Goal: Information Seeking & Learning: Check status

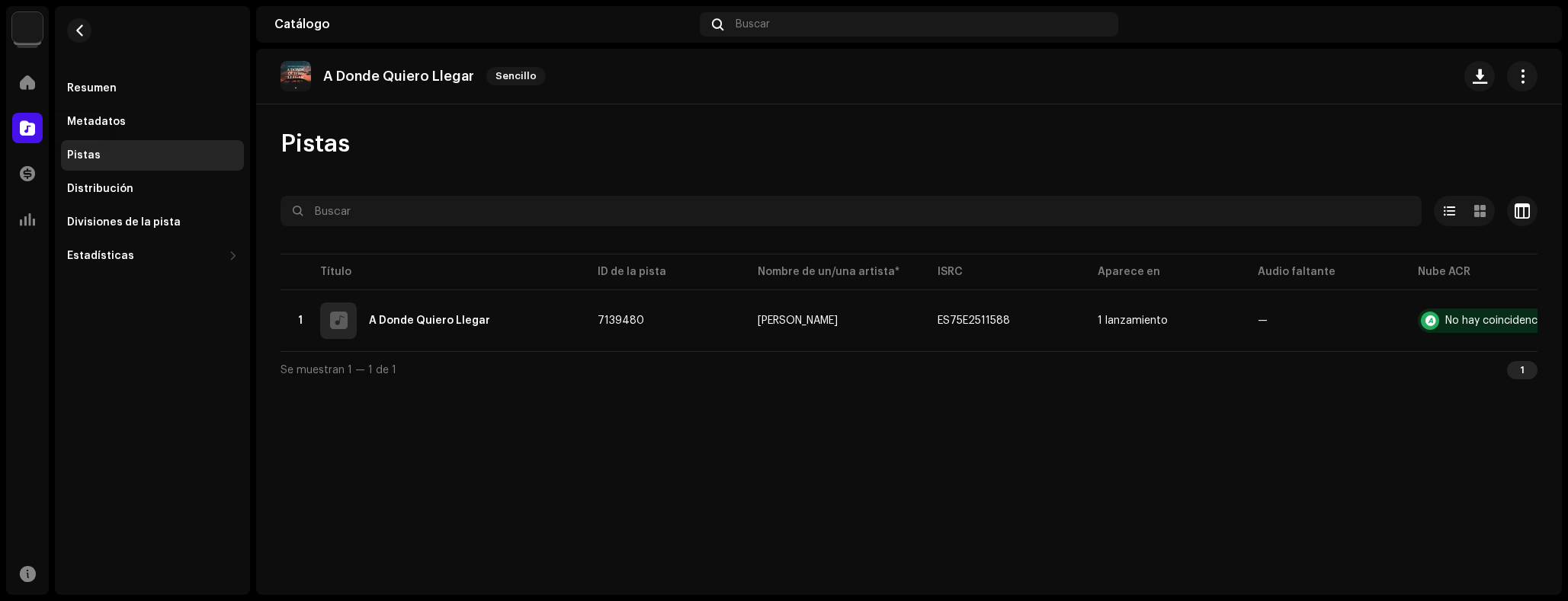
click at [41, 118] on div at bounding box center [27, 127] width 30 height 30
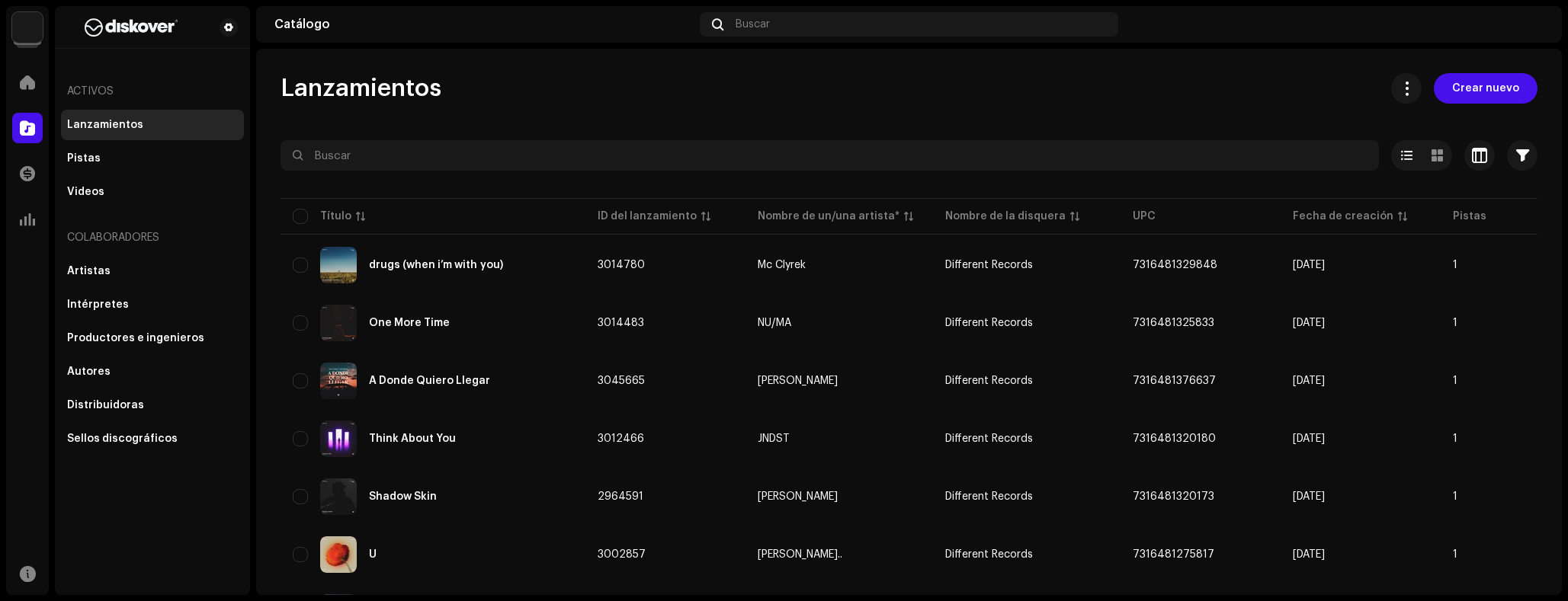
click at [51, 25] on navigation-secondary "Activos Lanzamientos Pistas Videos Colaboradores Artistas Intérpretes Productor…" at bounding box center [149, 301] width 201 height 589
click at [38, 27] on img at bounding box center [27, 27] width 30 height 30
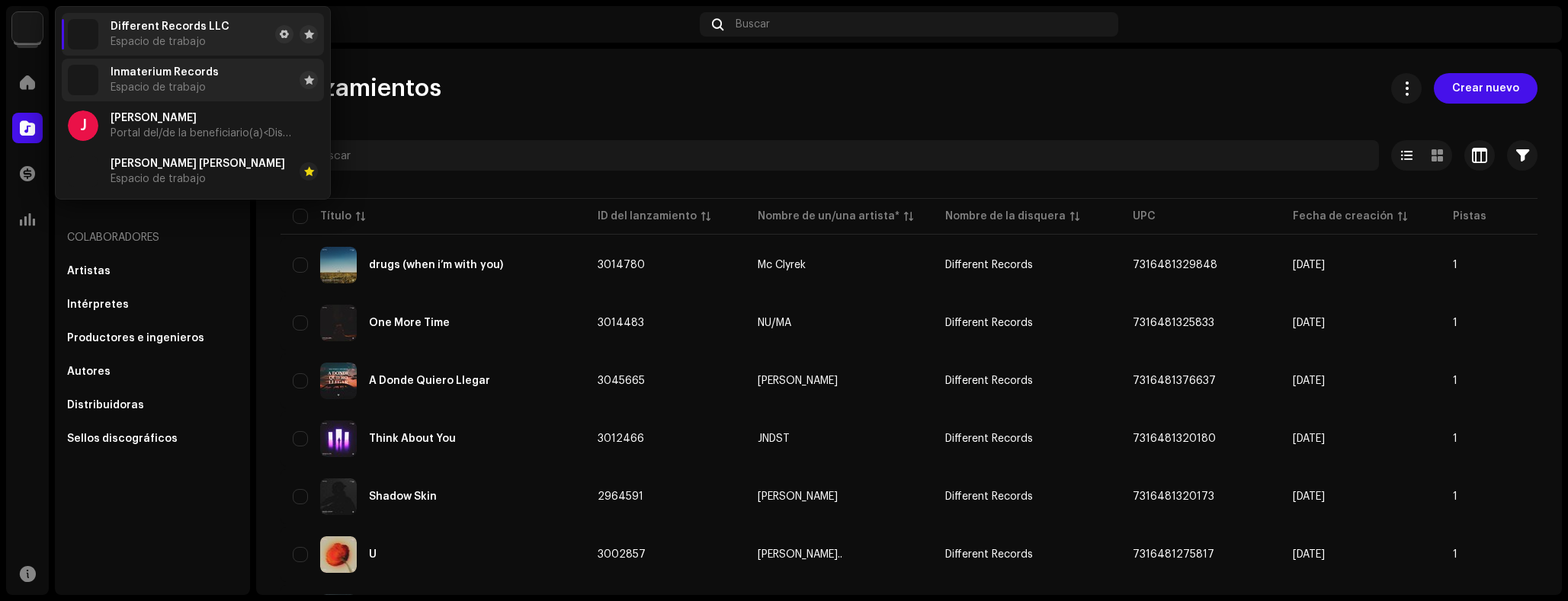
click at [184, 67] on span "Inmaterium Records" at bounding box center [165, 73] width 108 height 12
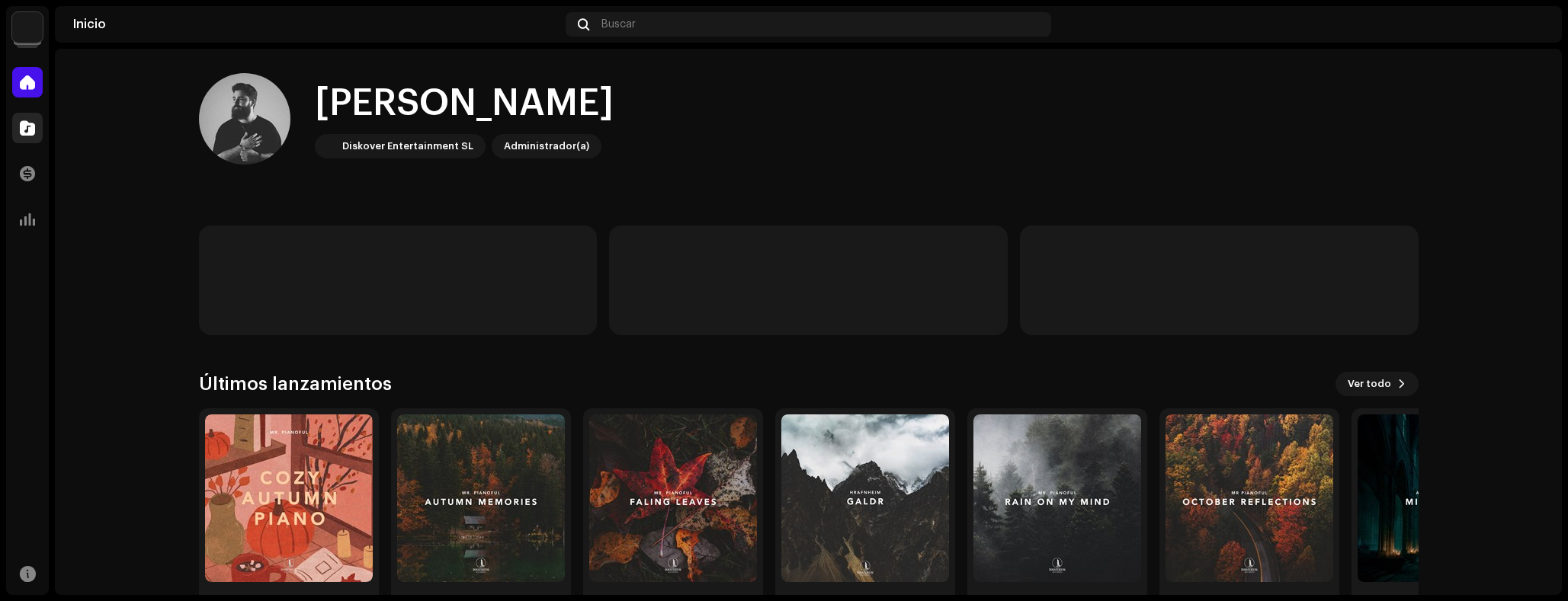
click at [25, 117] on div at bounding box center [27, 127] width 30 height 30
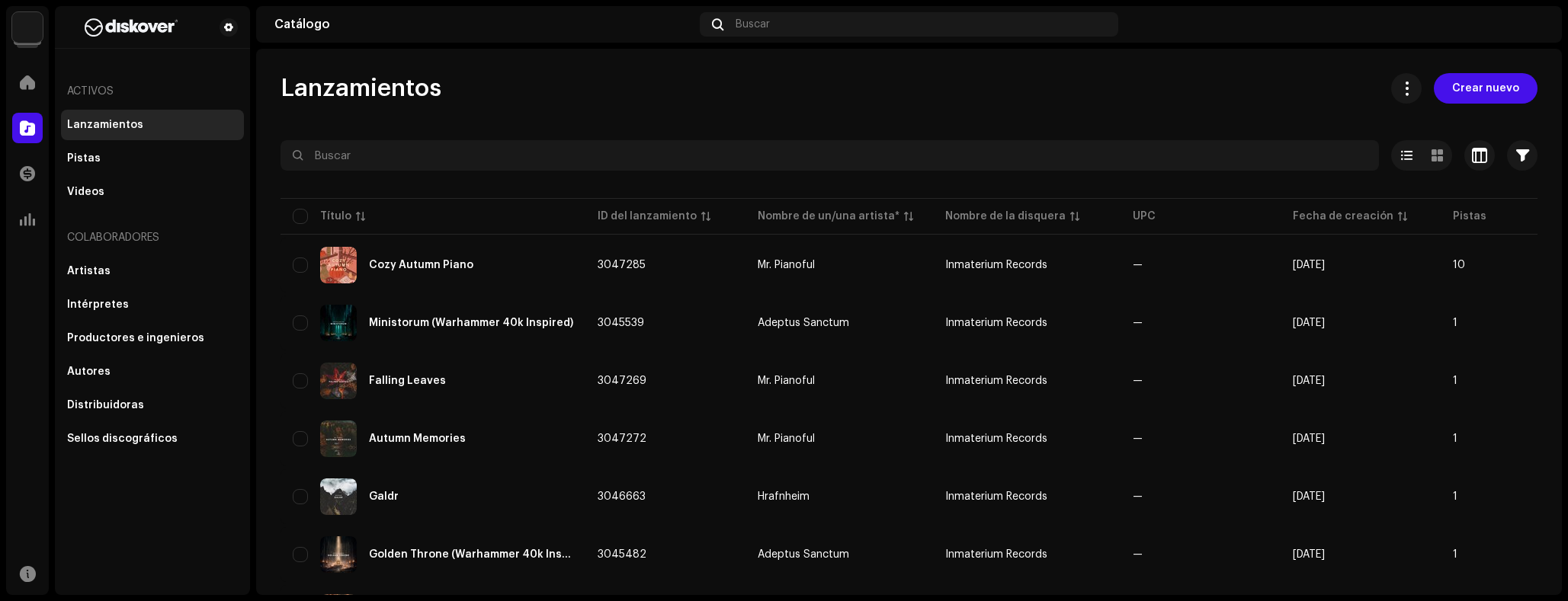
click at [14, 30] on img at bounding box center [27, 27] width 30 height 30
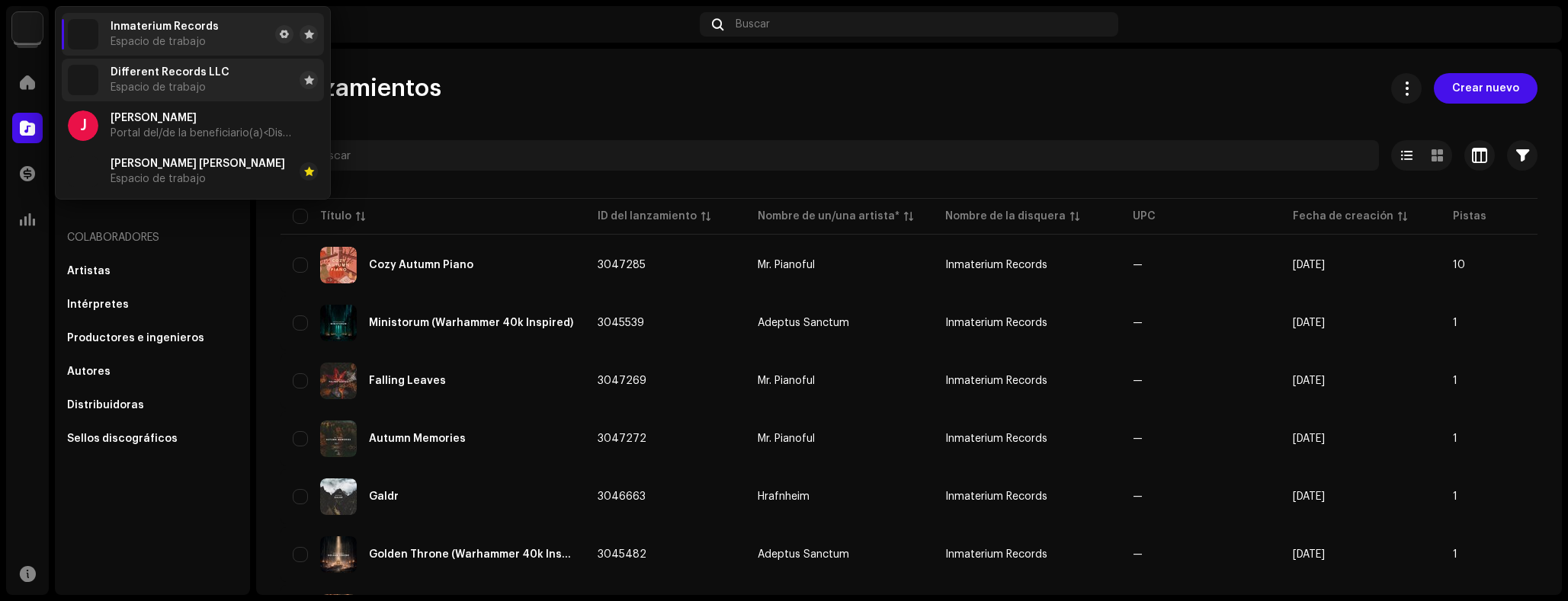
click at [169, 96] on li "Different Records LLC Espacio de trabajo" at bounding box center [193, 80] width 262 height 42
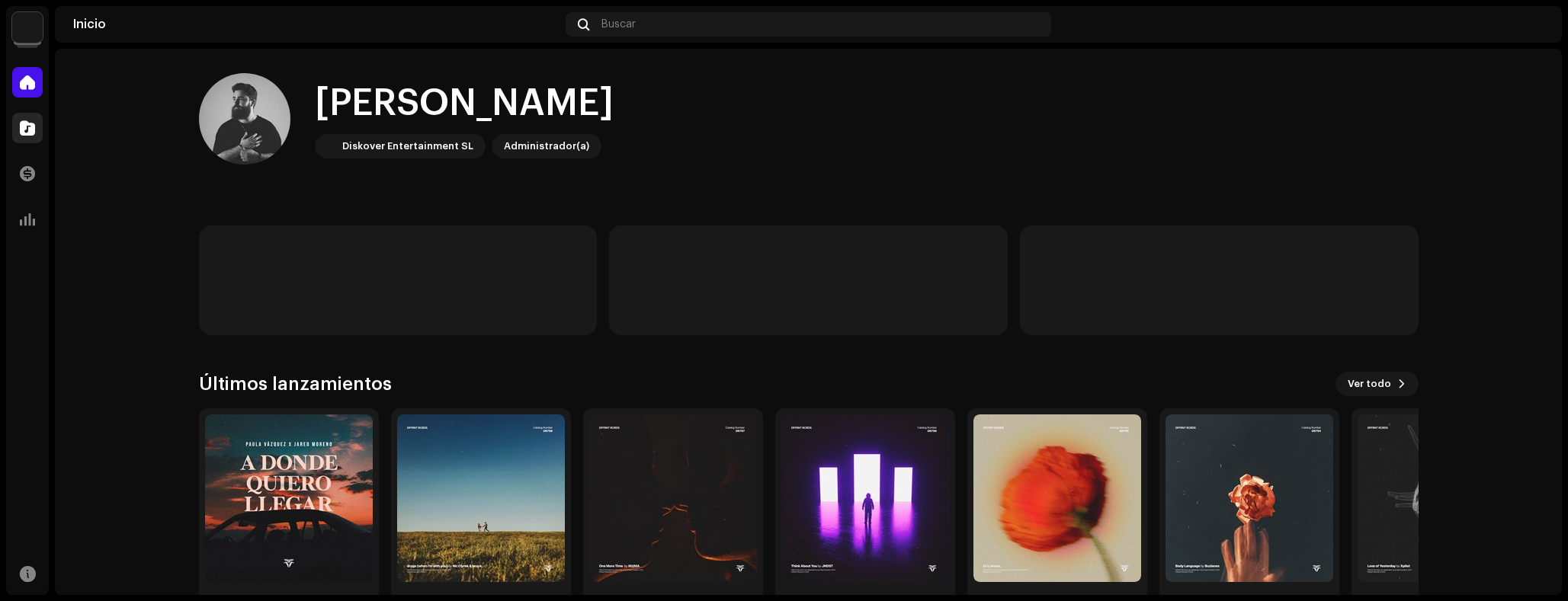
click at [21, 133] on span at bounding box center [27, 128] width 15 height 12
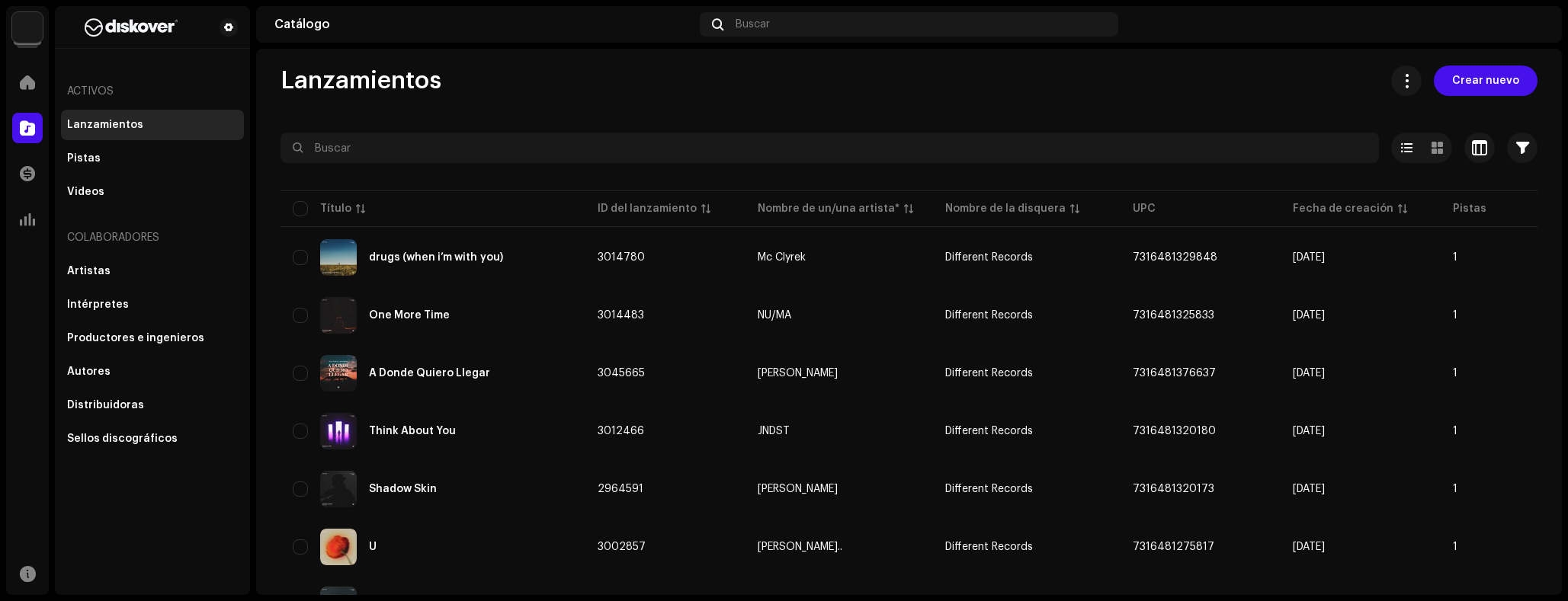
scroll to position [25, 0]
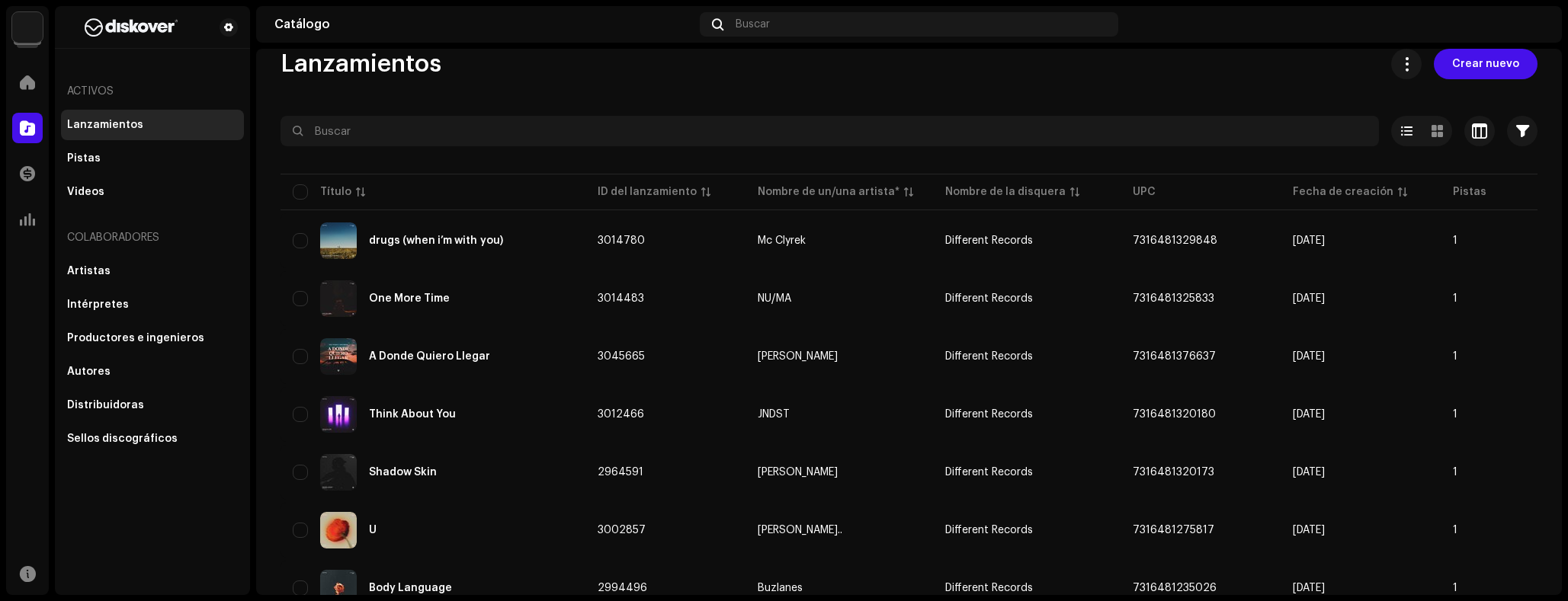
click at [19, 23] on img at bounding box center [27, 27] width 30 height 30
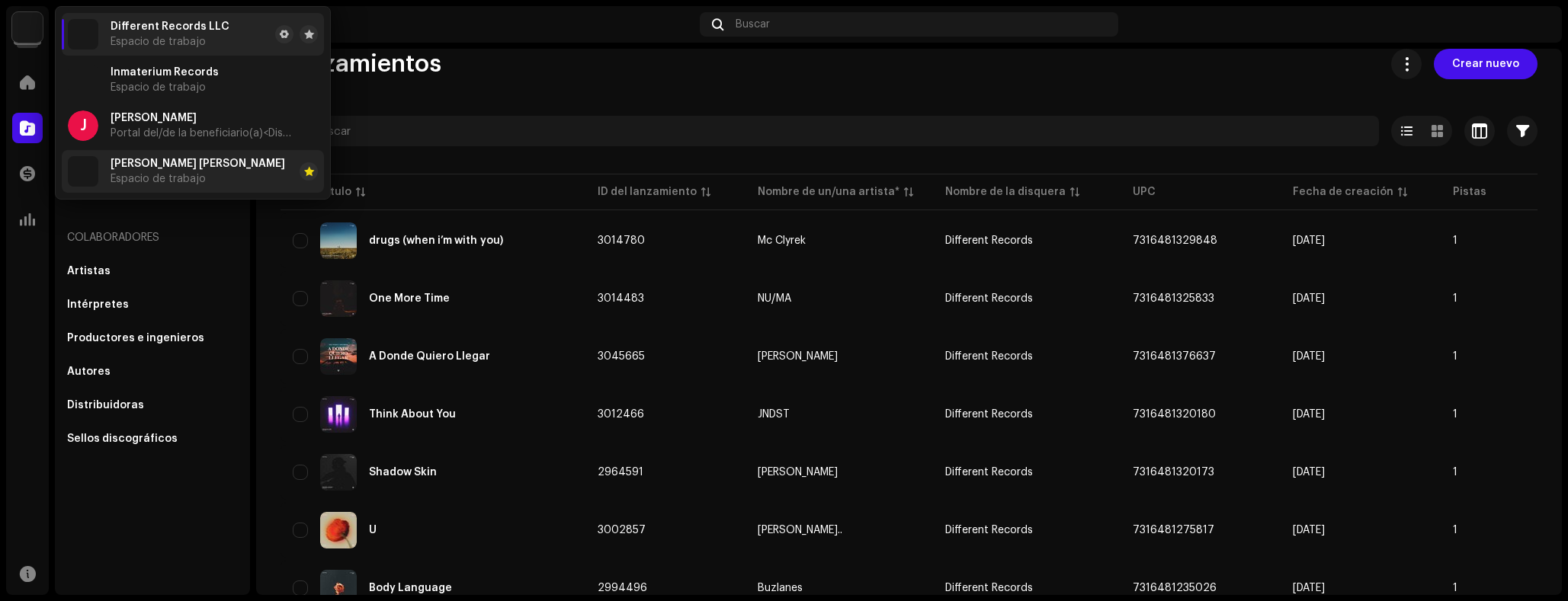
click at [190, 170] on div "Jared Moreno Luna Espacio de trabajo" at bounding box center [197, 171] width 174 height 27
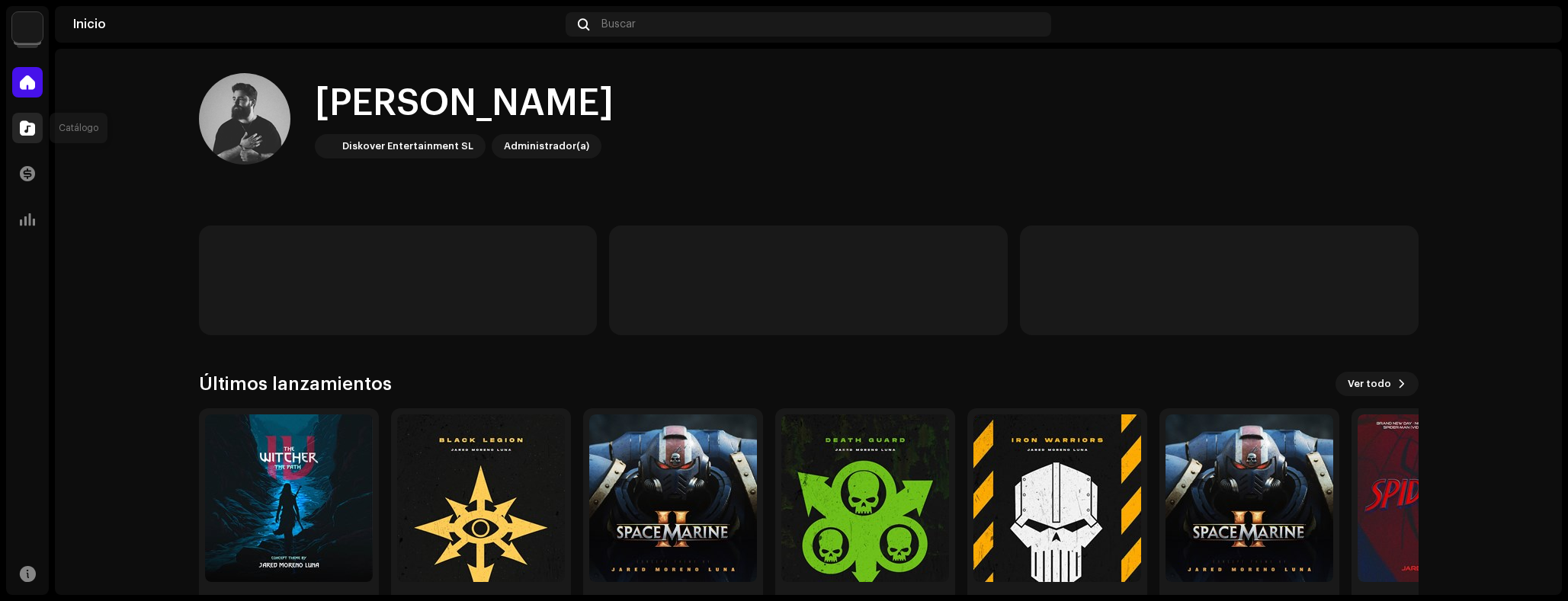
click at [30, 124] on span at bounding box center [27, 128] width 15 height 12
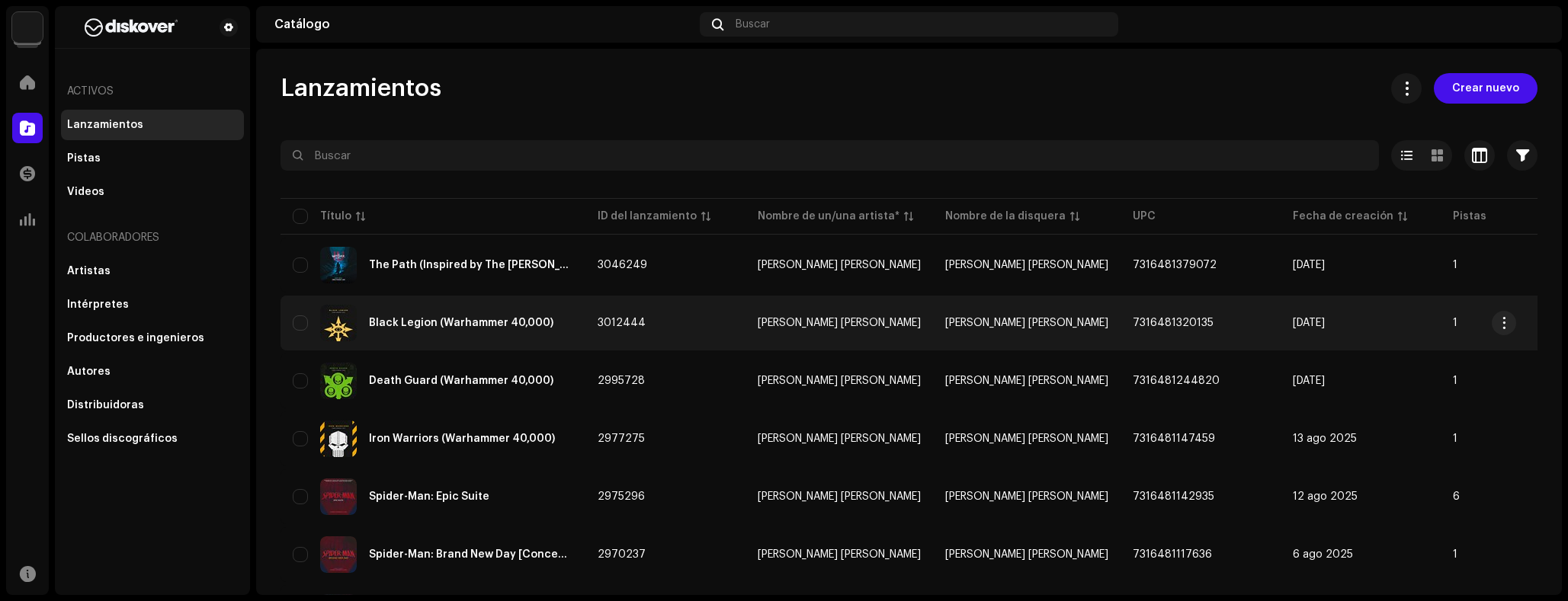
click at [406, 320] on div "Black Legion (Warhammer 40,000)" at bounding box center [461, 323] width 184 height 11
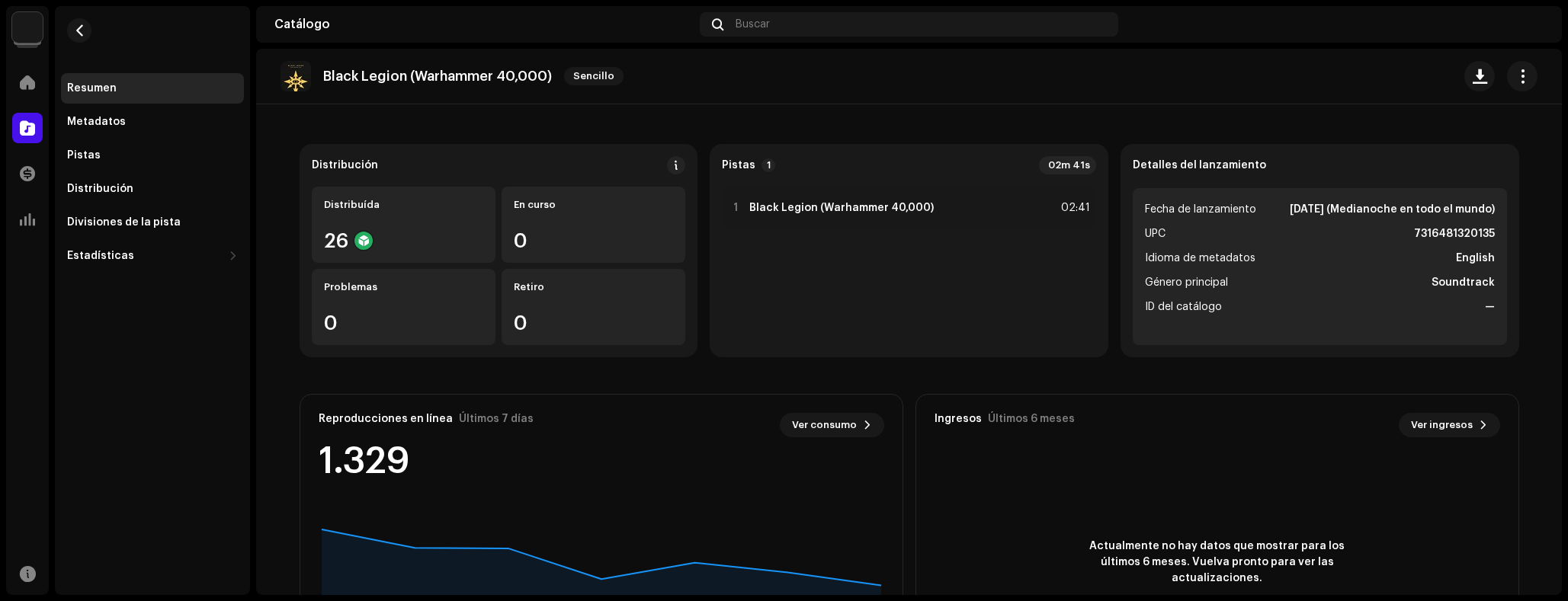
scroll to position [216, 0]
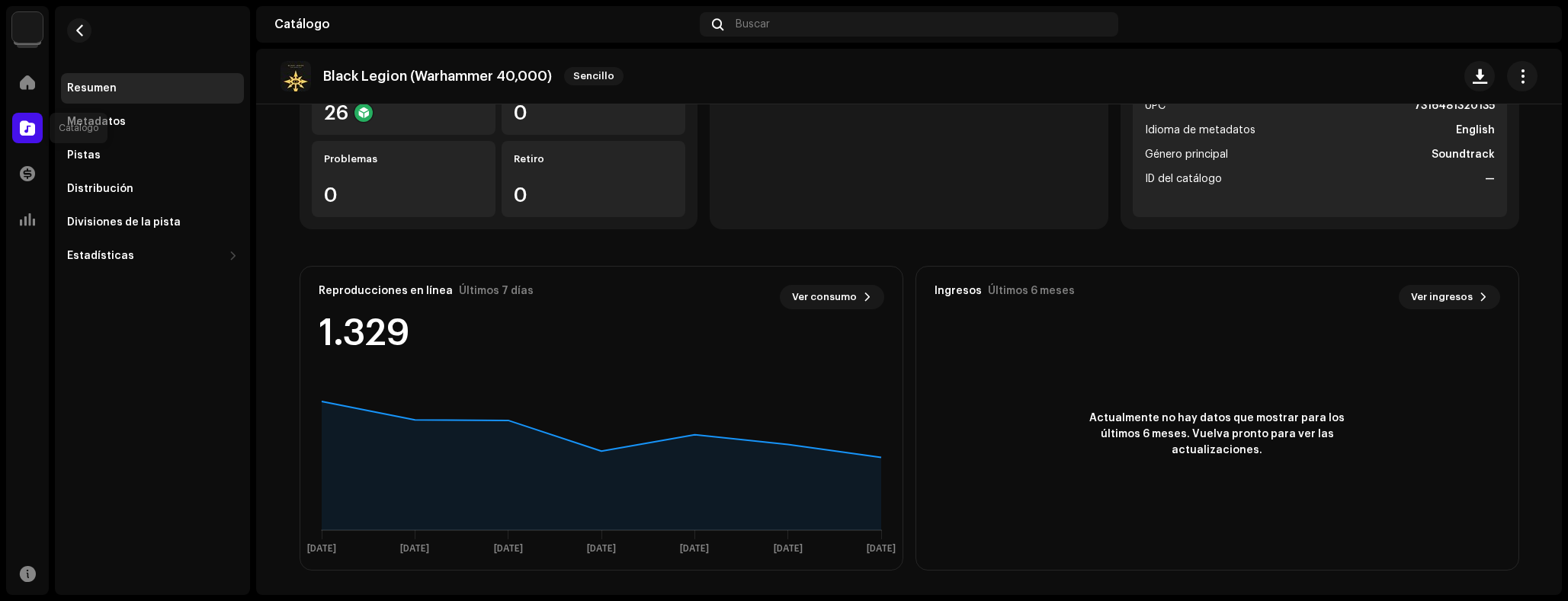
click at [21, 124] on span at bounding box center [27, 128] width 15 height 12
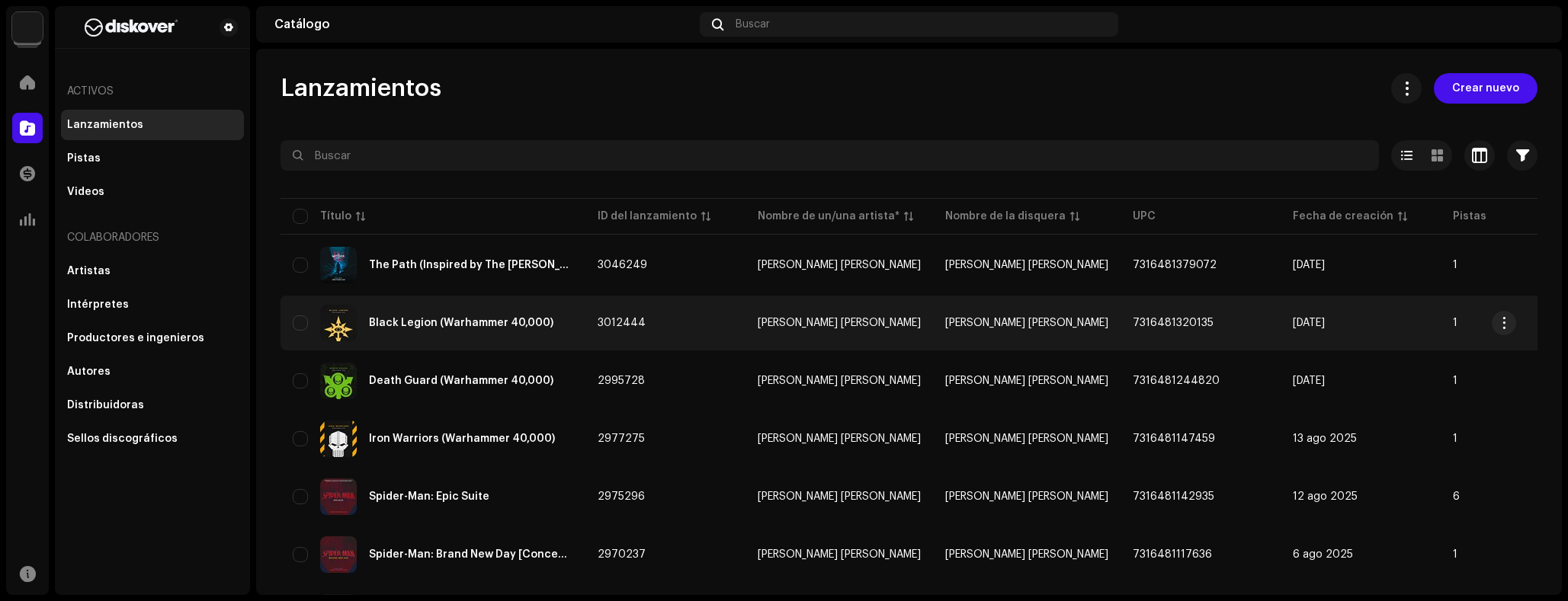
click at [465, 326] on div "Black Legion (Warhammer 40,000)" at bounding box center [461, 323] width 184 height 11
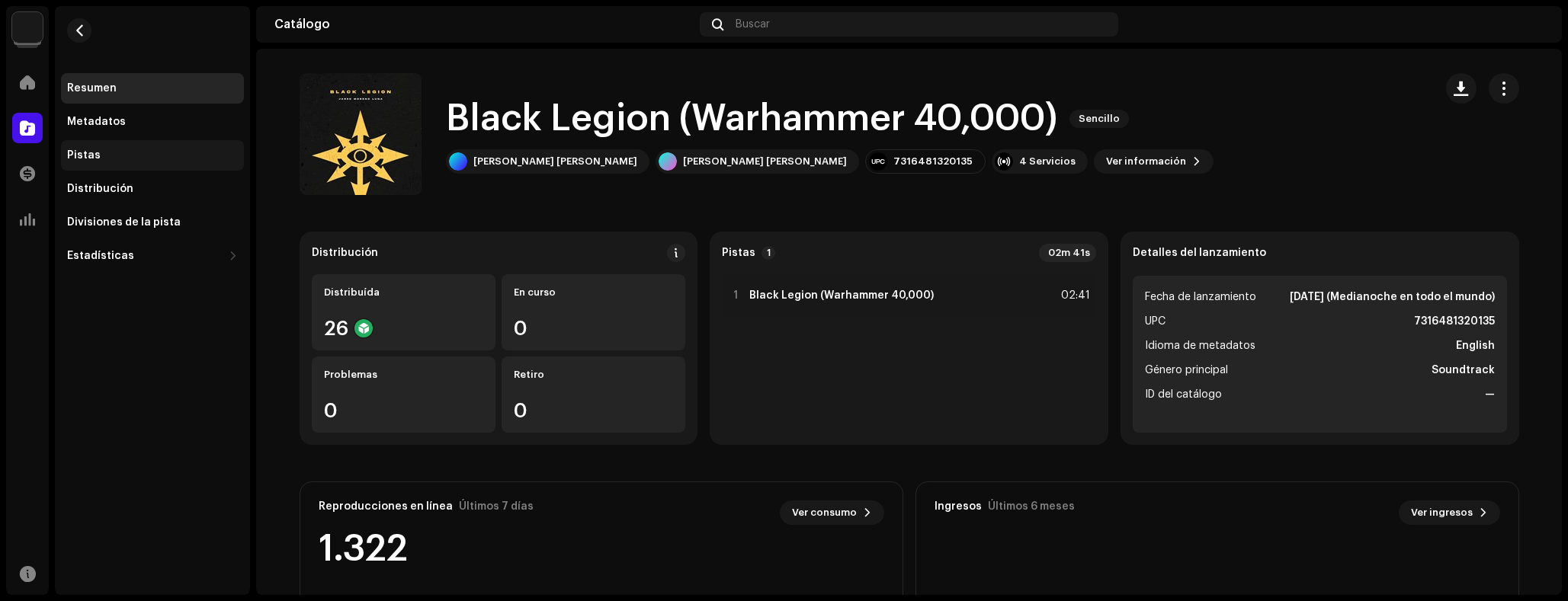
click at [143, 150] on div "Pistas" at bounding box center [152, 156] width 171 height 12
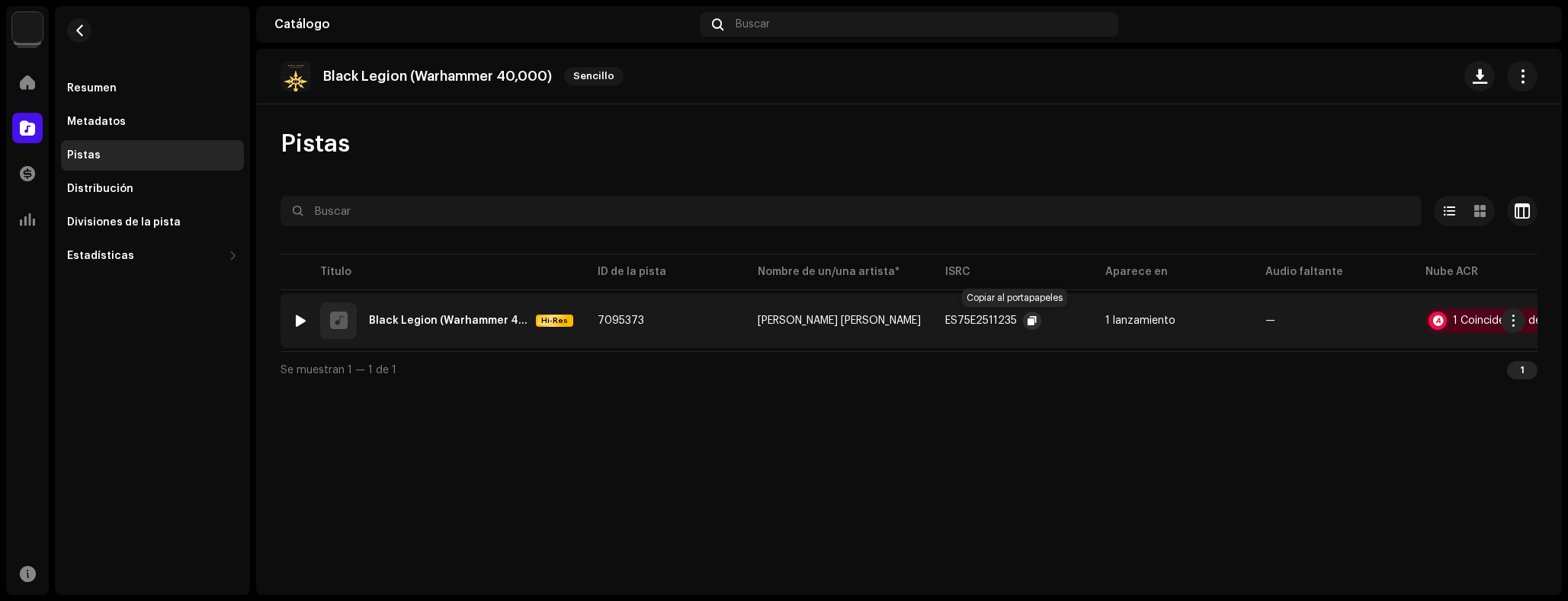
click at [1028, 323] on span "button" at bounding box center [1032, 321] width 9 height 12
click at [112, 144] on div "Pistas" at bounding box center [152, 155] width 183 height 30
click at [121, 195] on div "Distribución" at bounding box center [100, 189] width 66 height 12
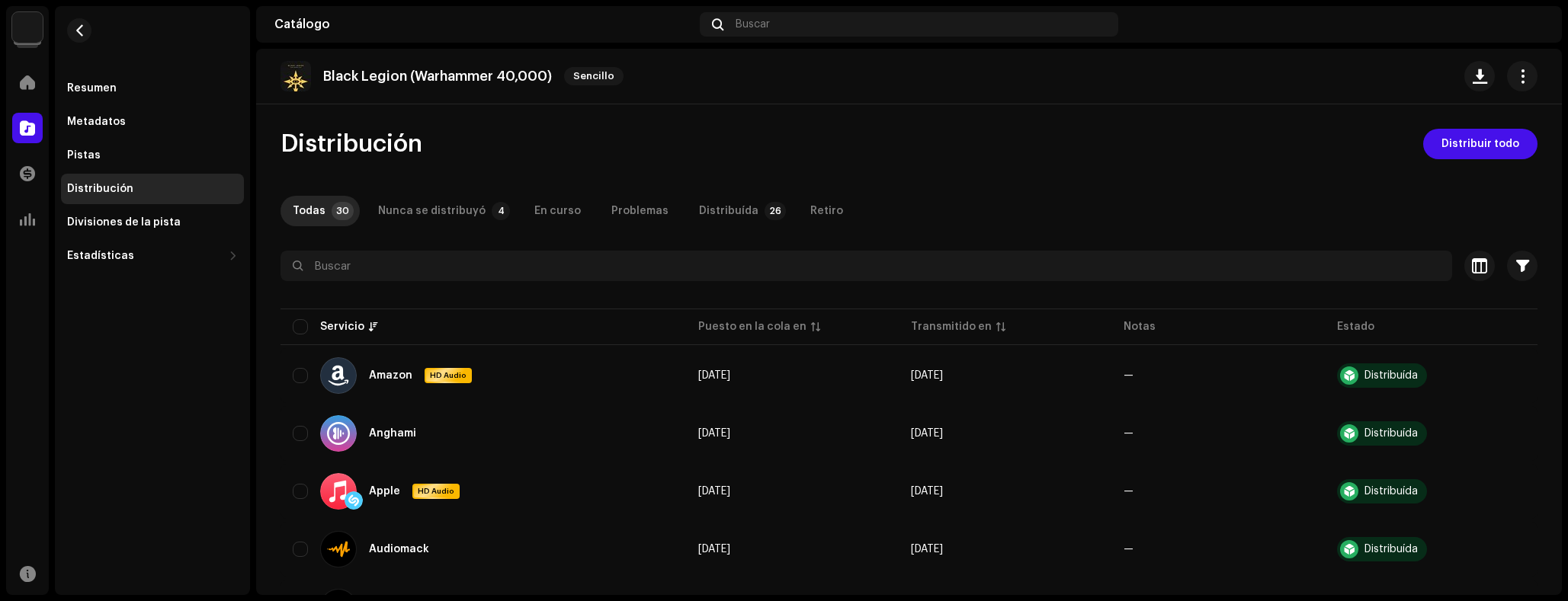
click at [395, 212] on div "Nunca se distribuyó" at bounding box center [431, 211] width 107 height 30
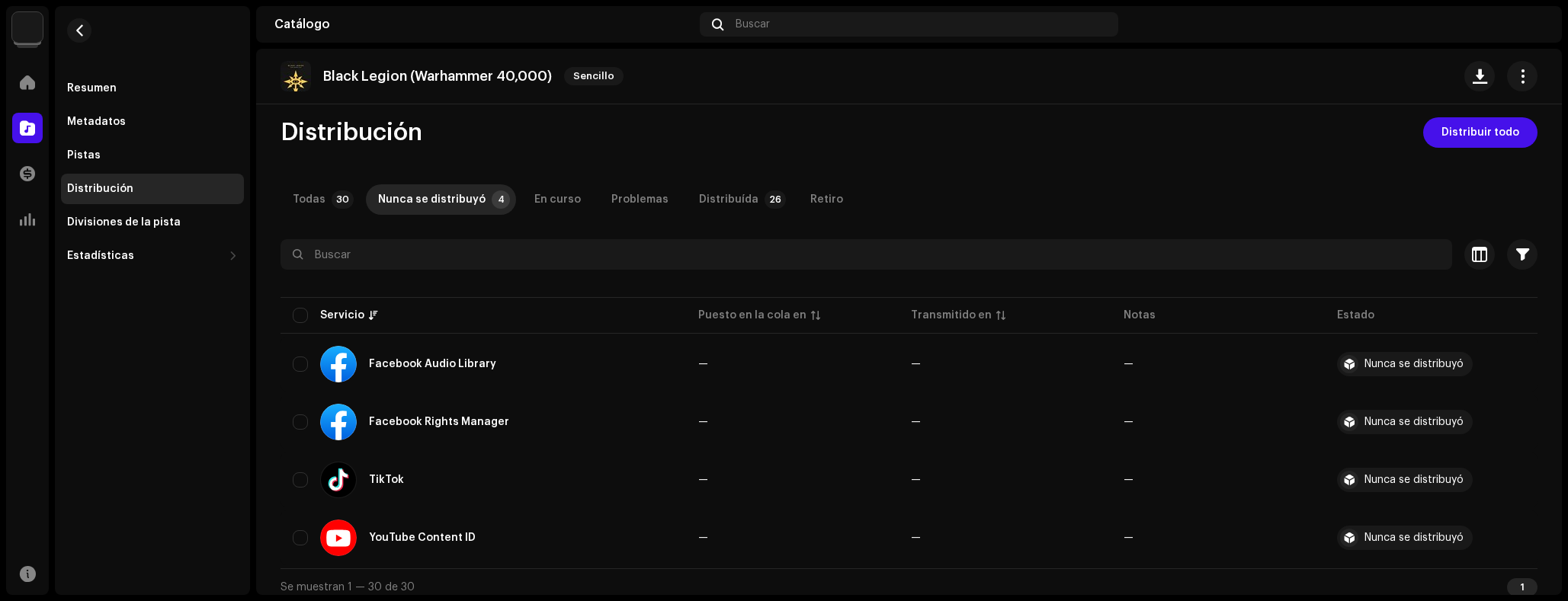
scroll to position [21, 0]
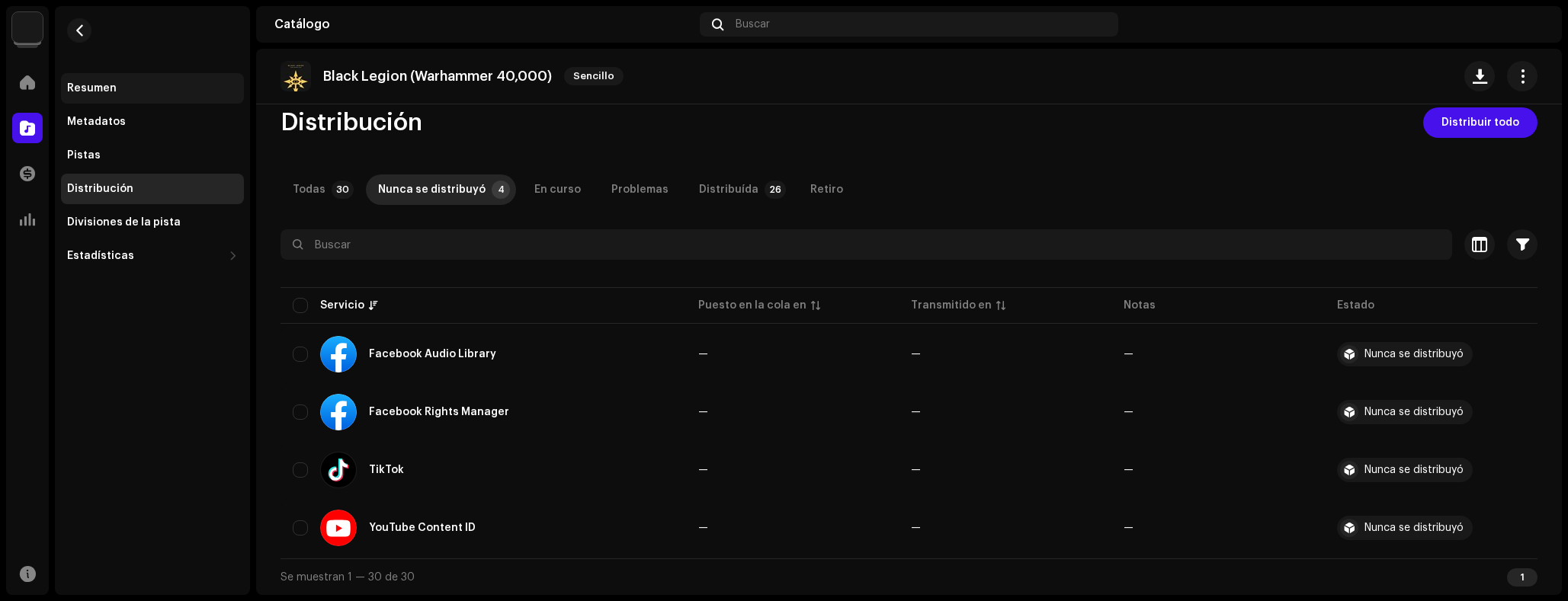
click at [126, 74] on div "Resumen" at bounding box center [152, 89] width 183 height 30
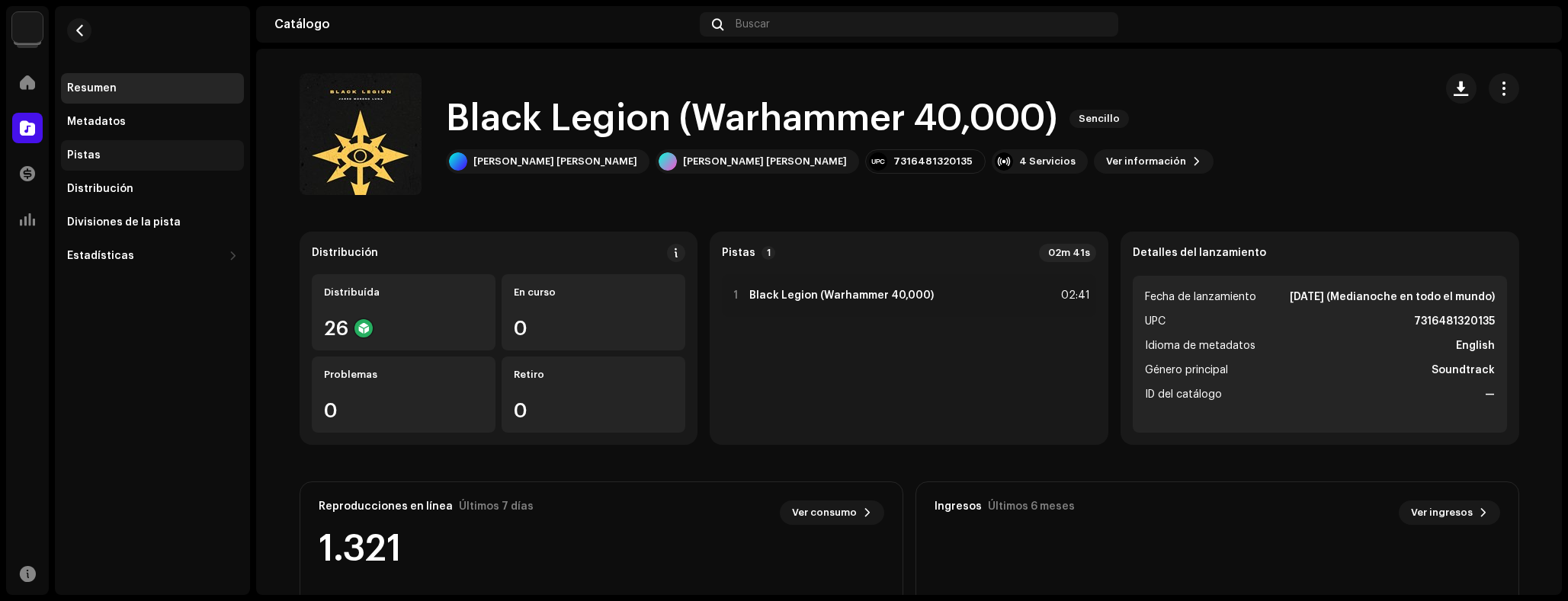
click at [129, 162] on div "Pistas" at bounding box center [152, 155] width 183 height 30
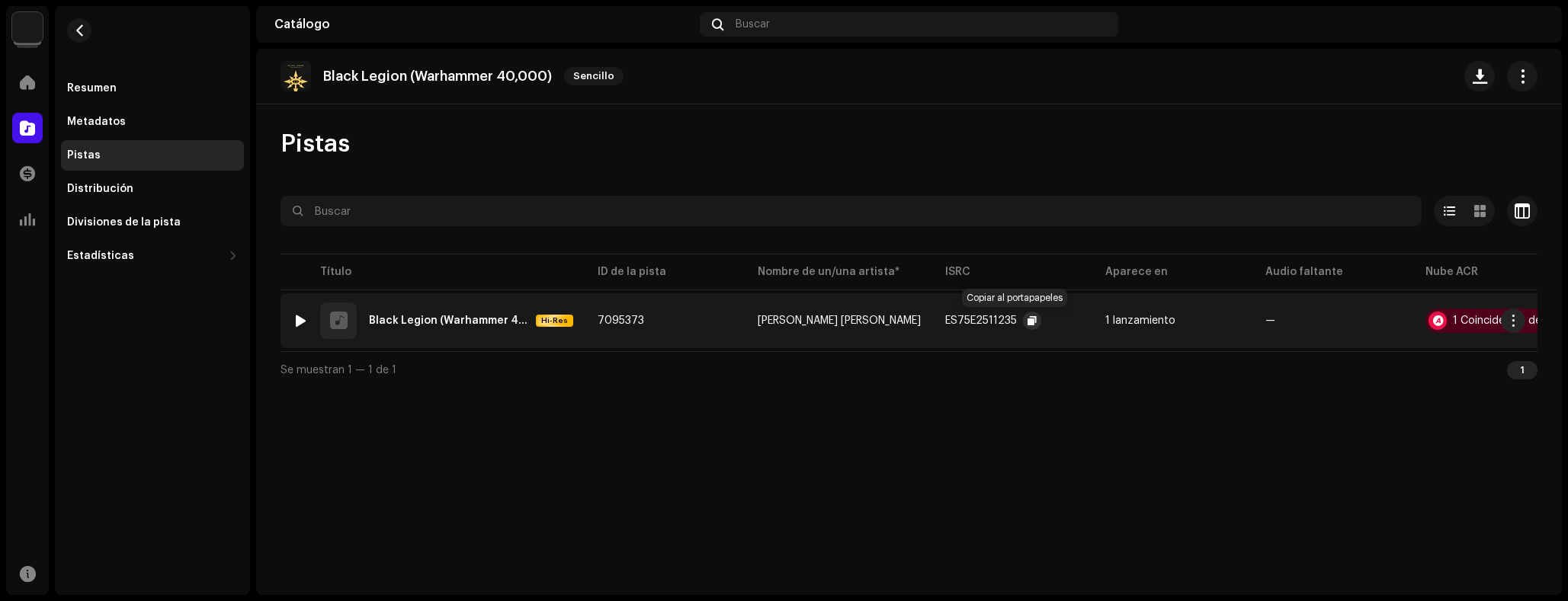
click at [1028, 321] on span "button" at bounding box center [1032, 321] width 9 height 12
click at [1023, 325] on button "button" at bounding box center [1032, 320] width 19 height 19
click at [1028, 320] on span "button" at bounding box center [1032, 321] width 9 height 12
click at [853, 277] on table "Título ID de la pista Nombre de un/una artista* ISRC Aparece en Audio faltante …" at bounding box center [938, 301] width 1314 height 101
click at [45, 113] on div "Catálogo" at bounding box center [27, 128] width 42 height 42
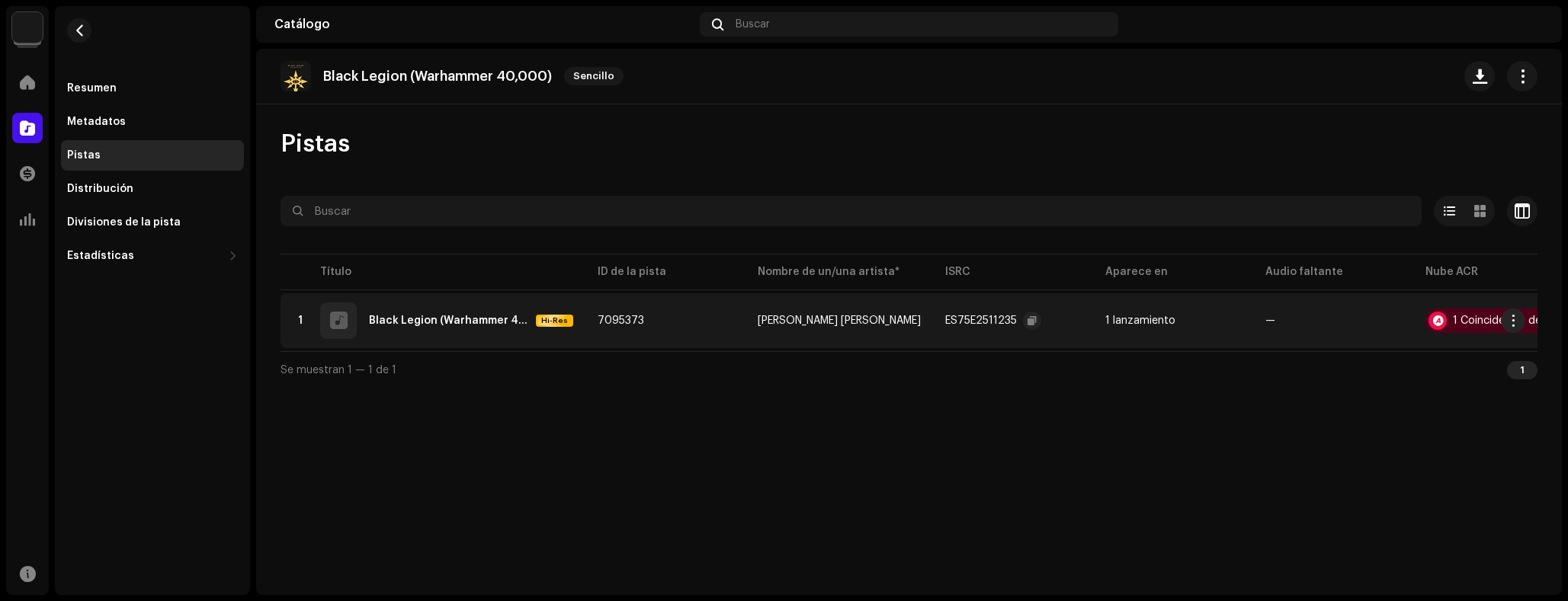
click at [37, 119] on div at bounding box center [27, 127] width 30 height 30
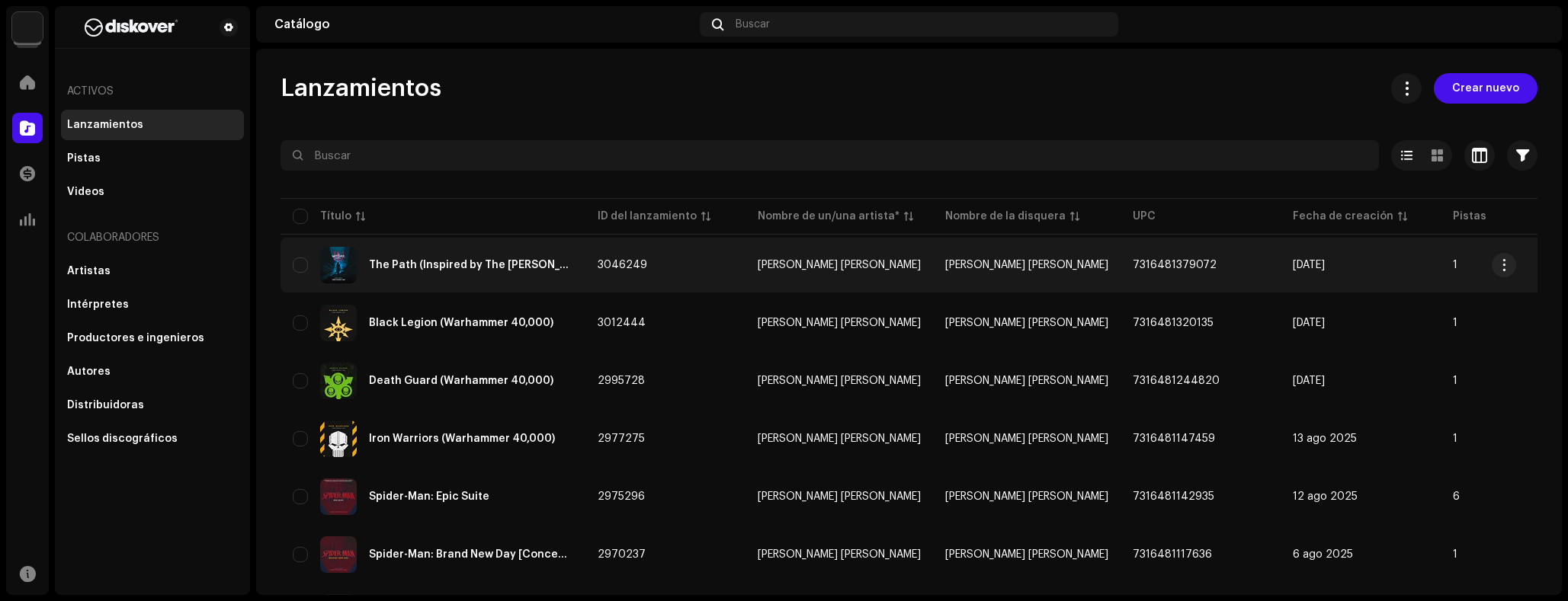
click at [446, 247] on div "The Path (Inspired by The Witcher IV)" at bounding box center [433, 265] width 281 height 36
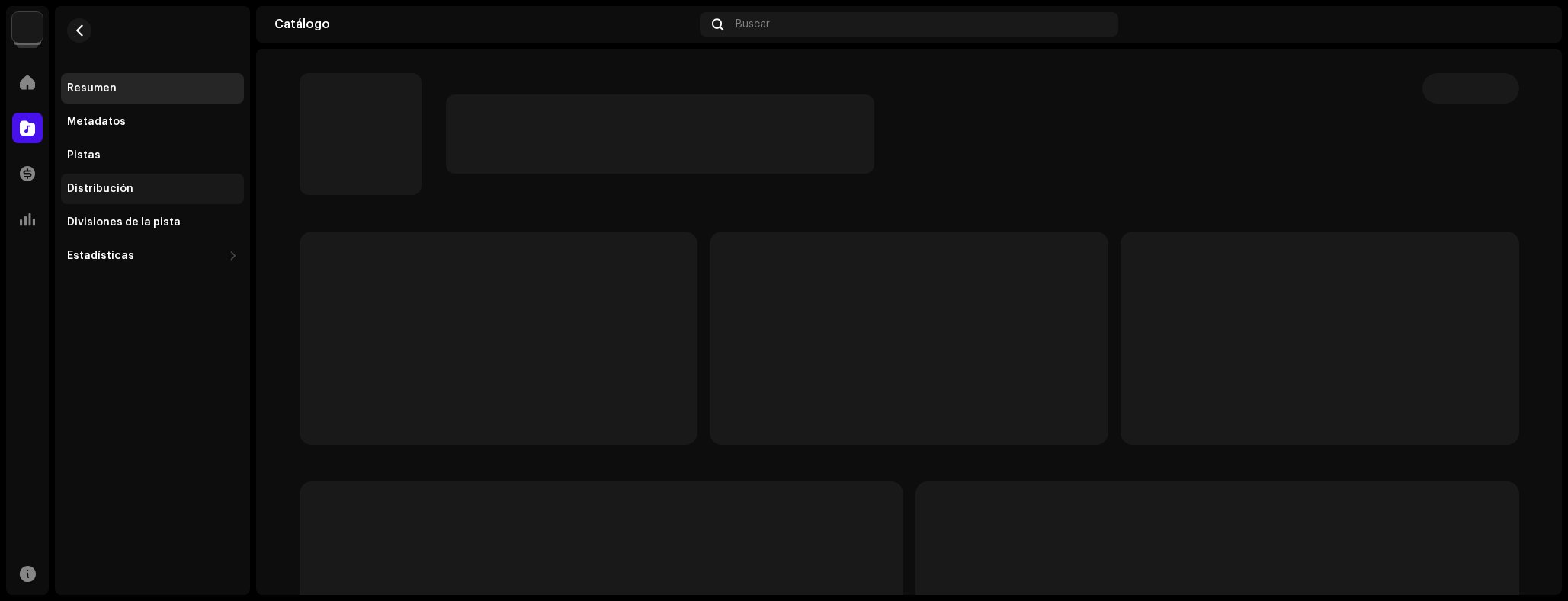
click at [103, 184] on div "Distribución" at bounding box center [100, 189] width 66 height 12
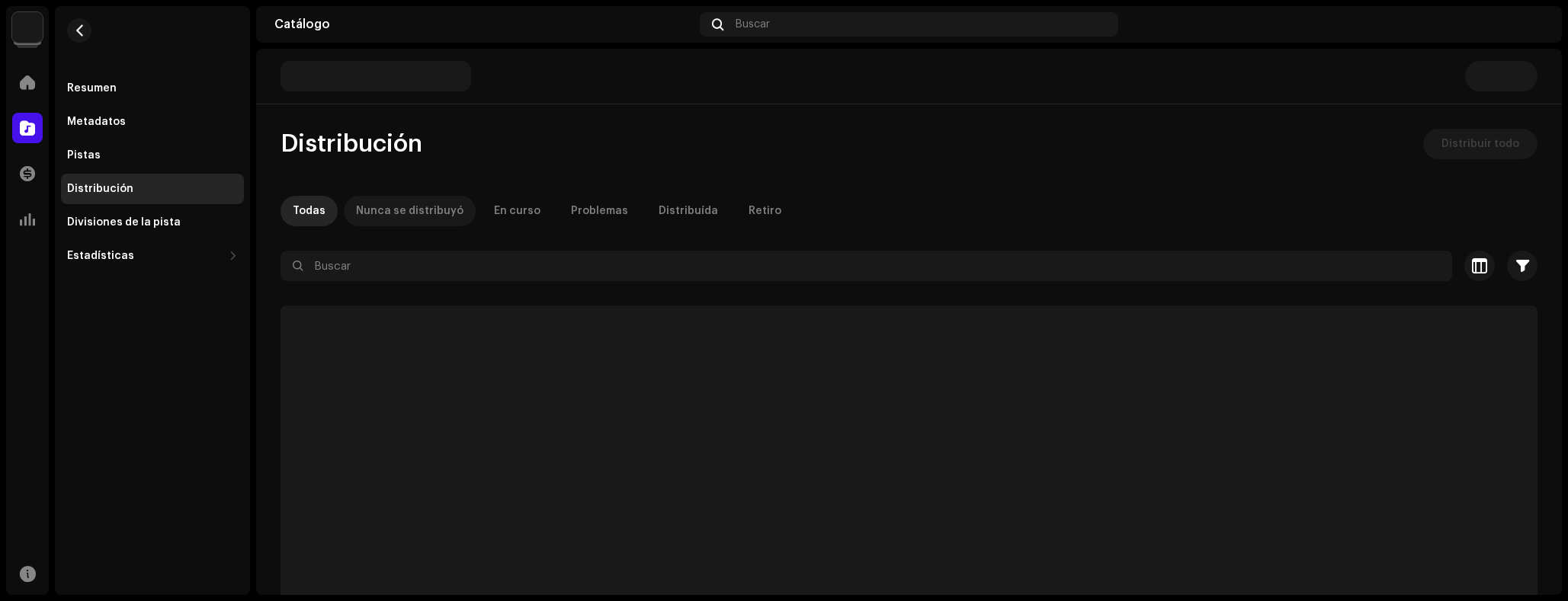
click at [409, 217] on div "Nunca se distribuyó" at bounding box center [409, 211] width 107 height 30
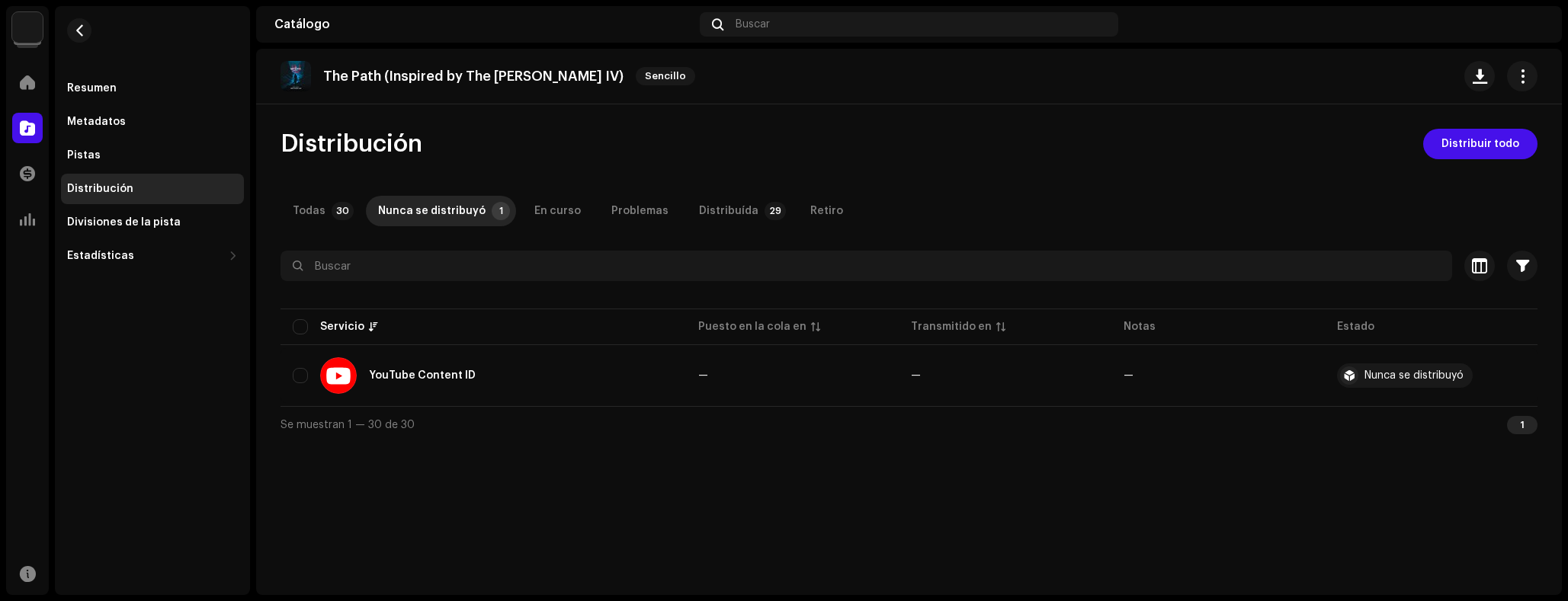
click at [25, 32] on img at bounding box center [27, 27] width 30 height 30
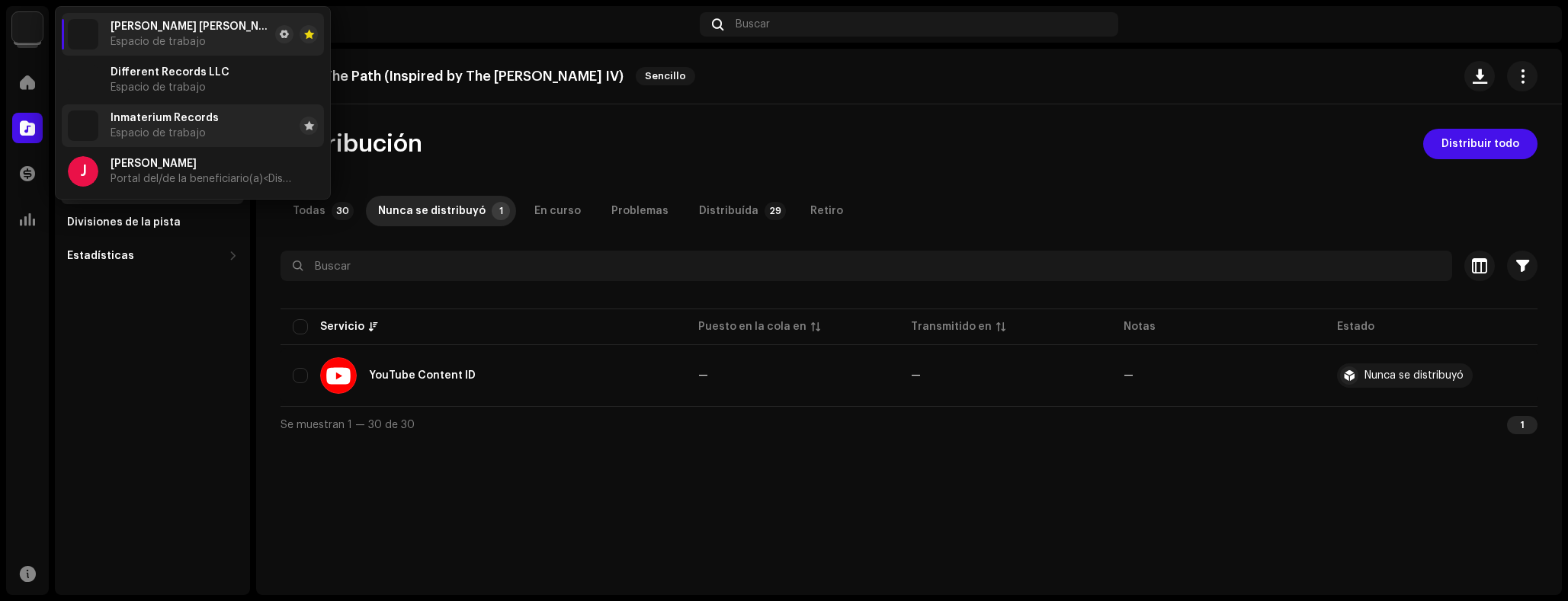
click at [184, 130] on span "Espacio de trabajo" at bounding box center [158, 134] width 96 height 12
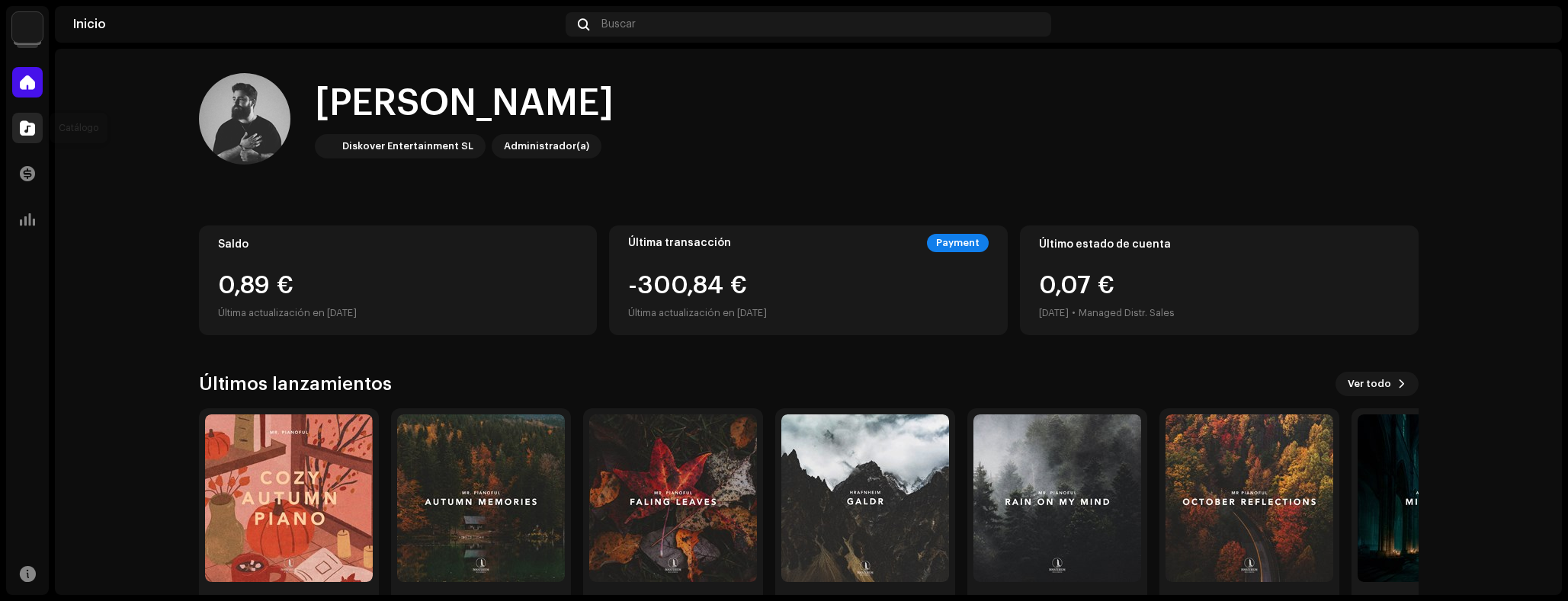
click at [23, 131] on span at bounding box center [27, 128] width 15 height 12
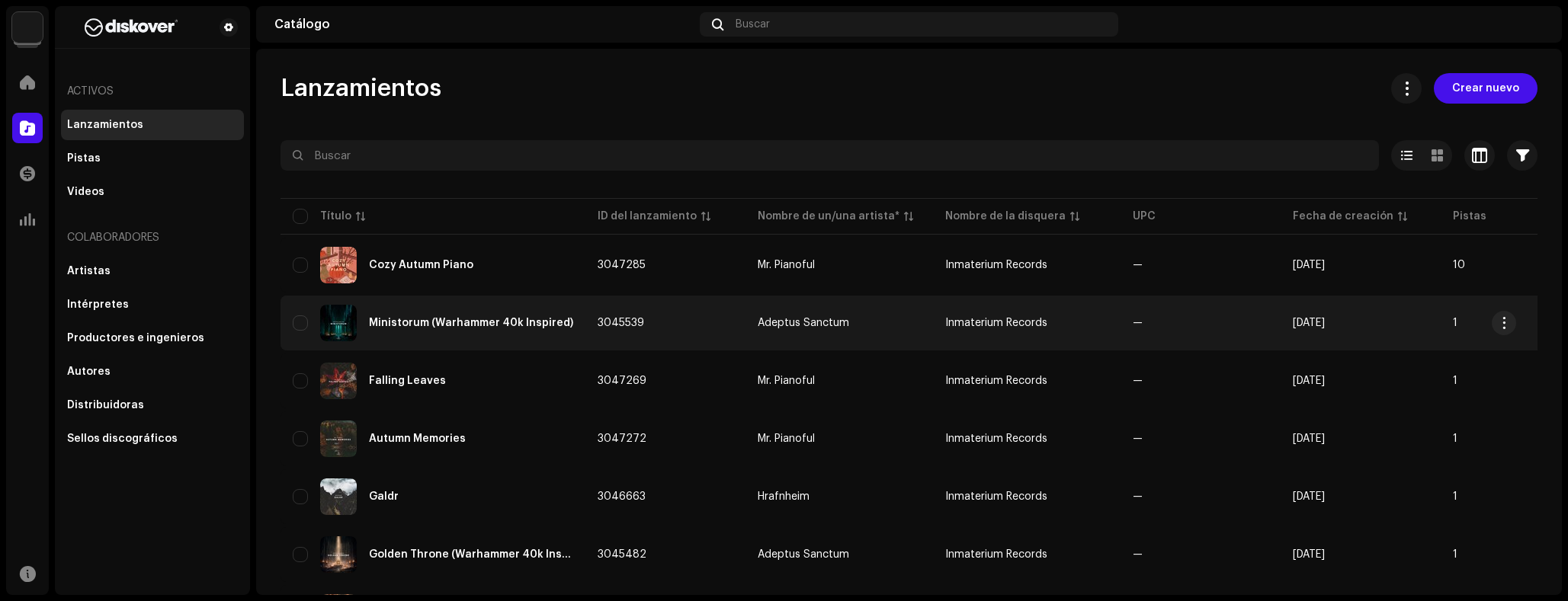
click at [432, 327] on div "Ministorum (Warhammer 40k Inspired)" at bounding box center [471, 323] width 205 height 11
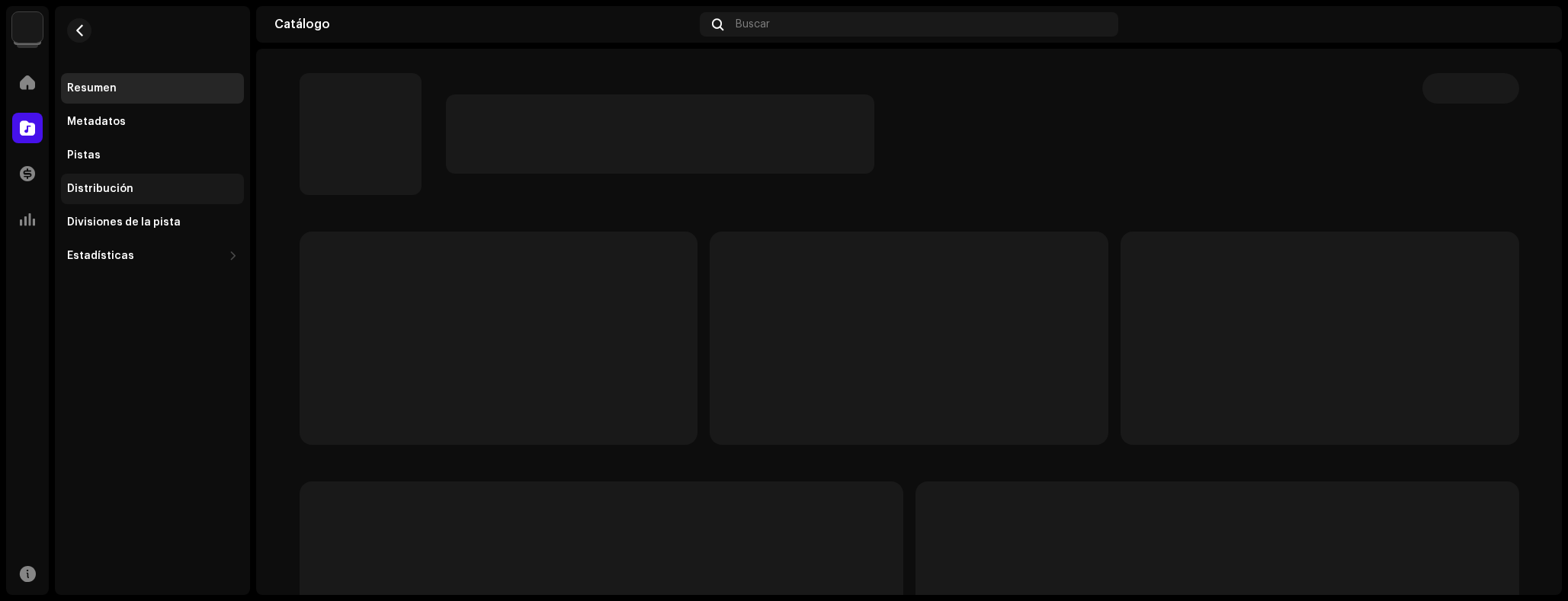
click at [140, 194] on div "Distribución" at bounding box center [152, 189] width 171 height 12
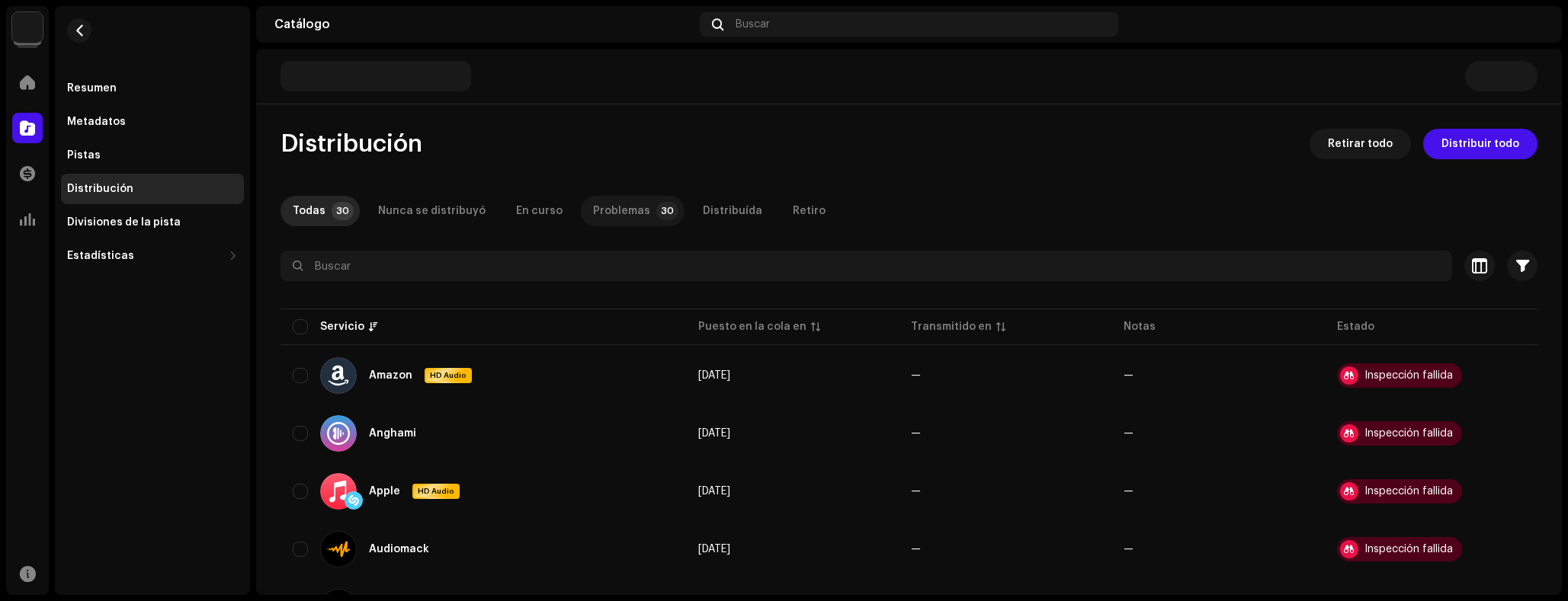
click at [636, 200] on p-tab "Problemas 30" at bounding box center [632, 211] width 104 height 30
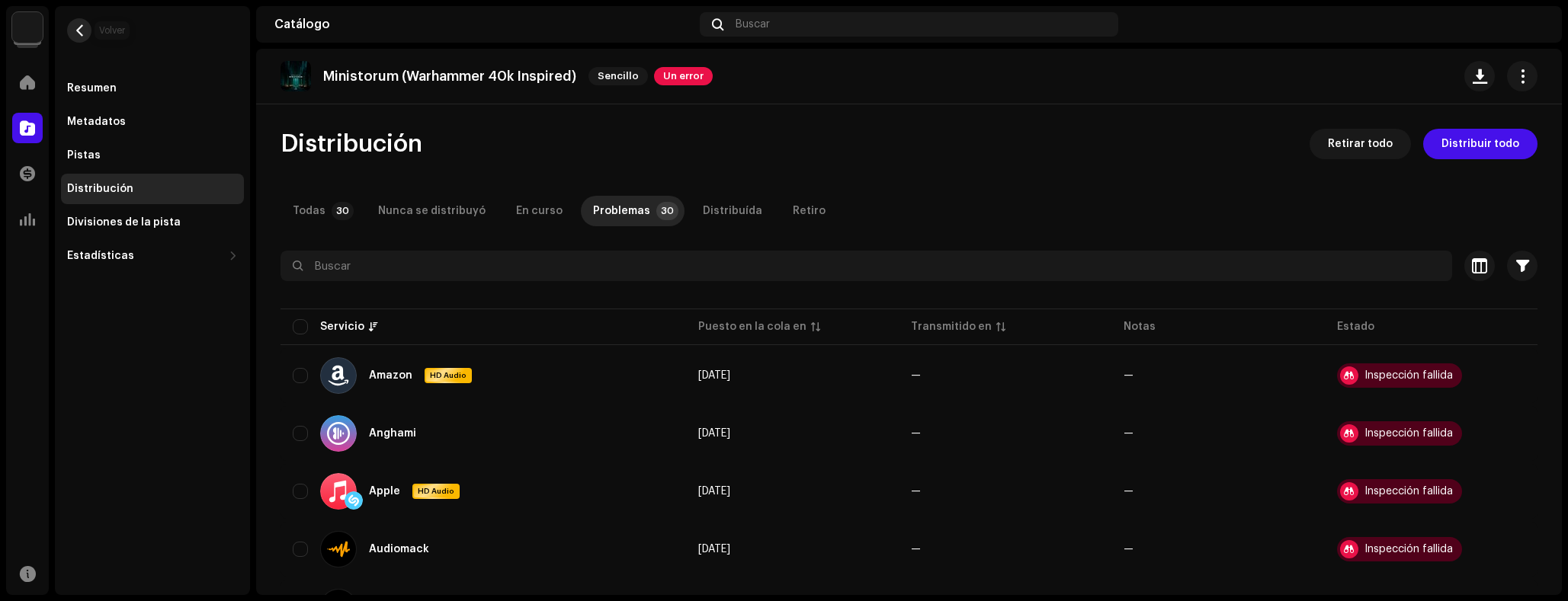
click at [83, 26] on span "button" at bounding box center [80, 31] width 12 height 12
